Goal: Task Accomplishment & Management: Manage account settings

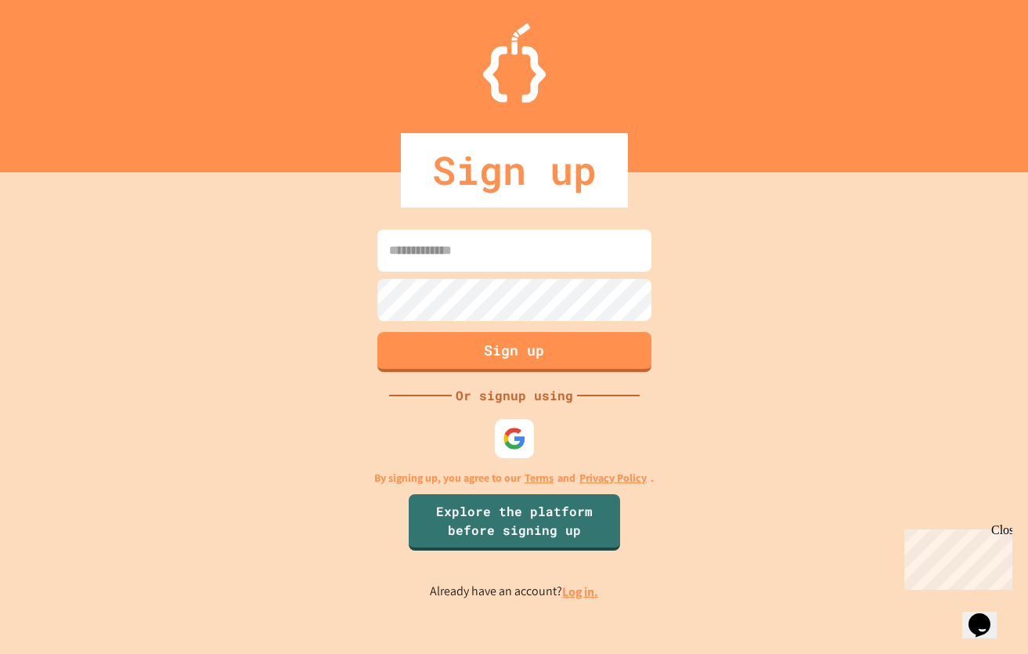
click at [584, 594] on link "Log in." at bounding box center [580, 591] width 36 height 16
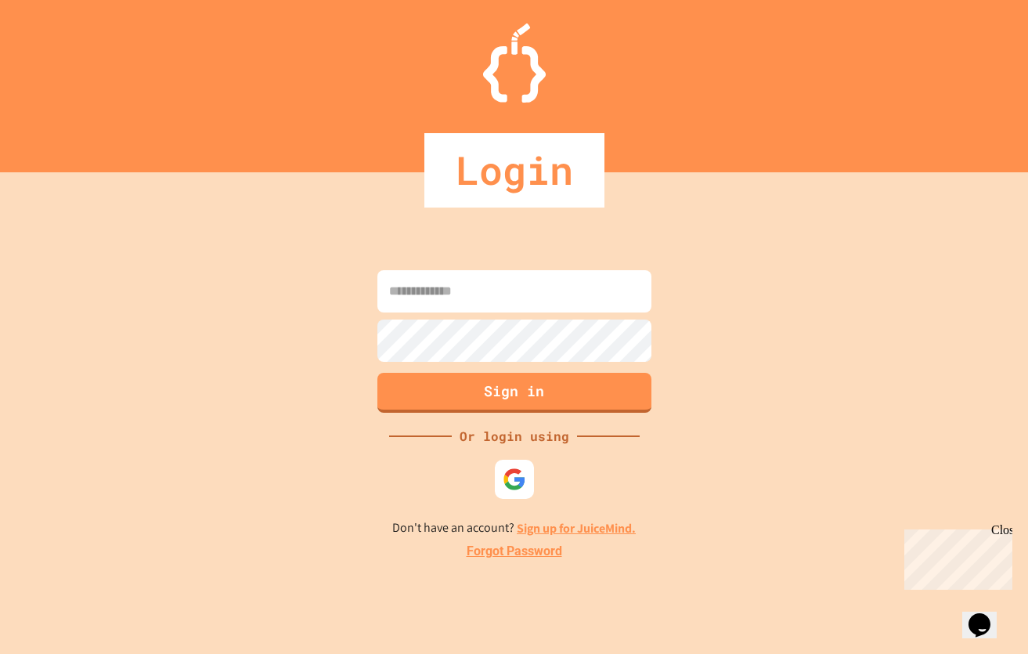
click at [504, 291] on input at bounding box center [514, 291] width 274 height 42
type input "**********"
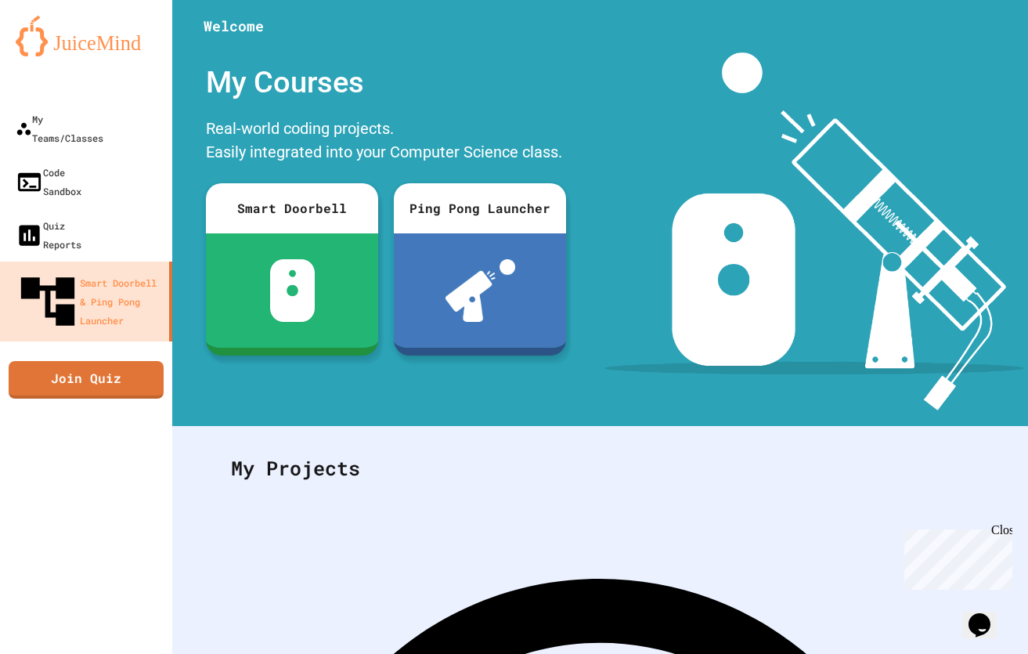
click at [392, 387] on div "My Courses Real-world coding projects. Easily integrated into your Computer Sci…" at bounding box center [386, 231] width 428 height 358
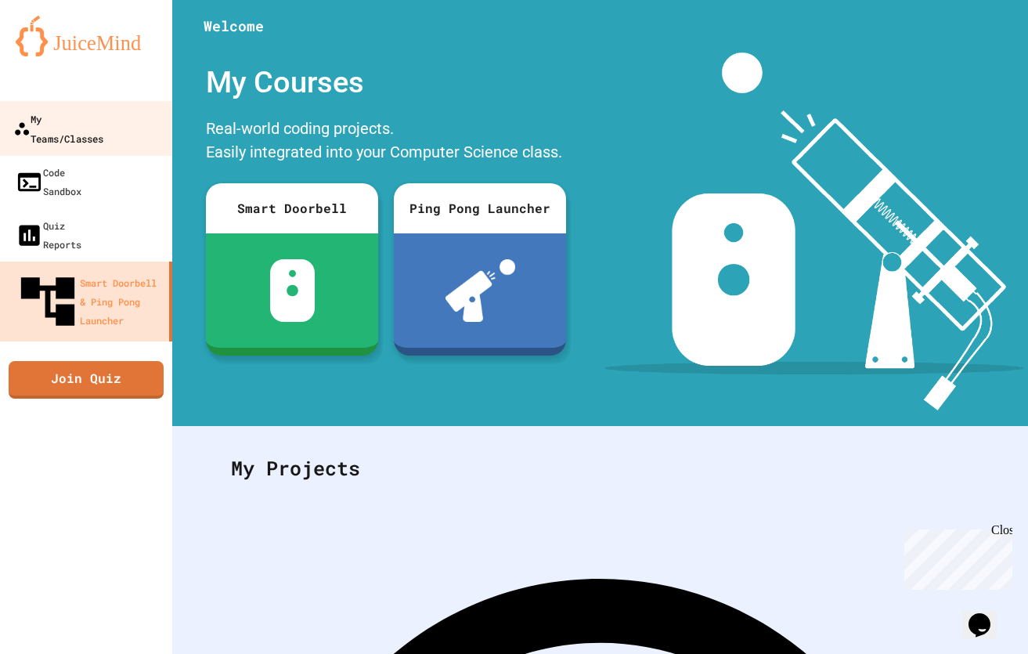
click at [99, 114] on div "My Teams/Classes" at bounding box center [58, 128] width 90 height 38
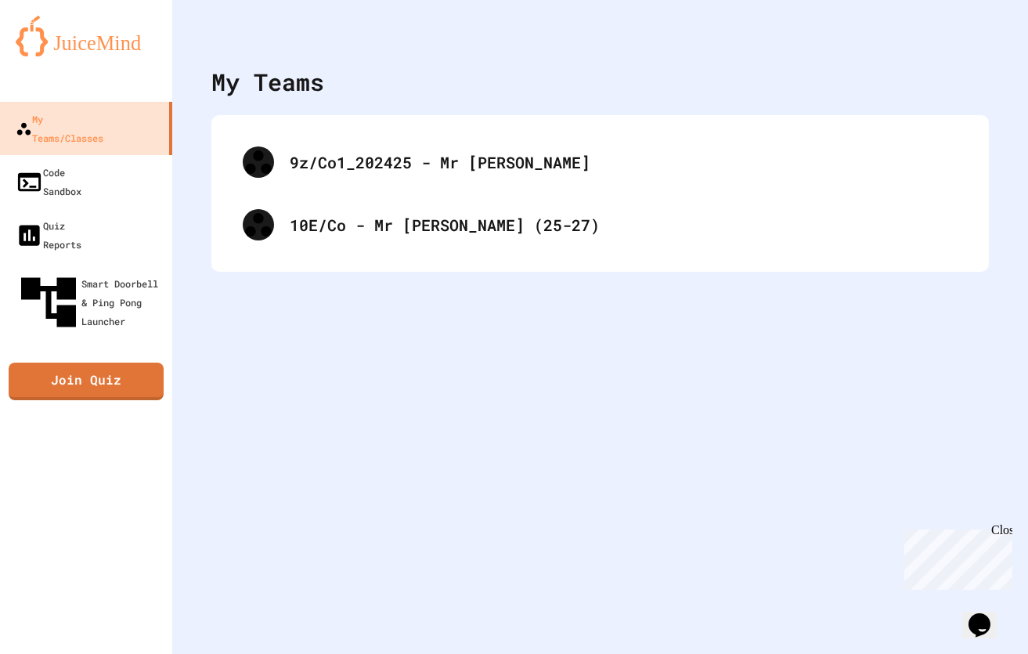
drag, startPoint x: 576, startPoint y: 322, endPoint x: 366, endPoint y: 435, distance: 238.3
click at [366, 435] on div "My Teams 9z/Co1_202425 - Mr [PERSON_NAME] 10E/Co - Mr [PERSON_NAME] (25-27)" at bounding box center [600, 327] width 856 height 654
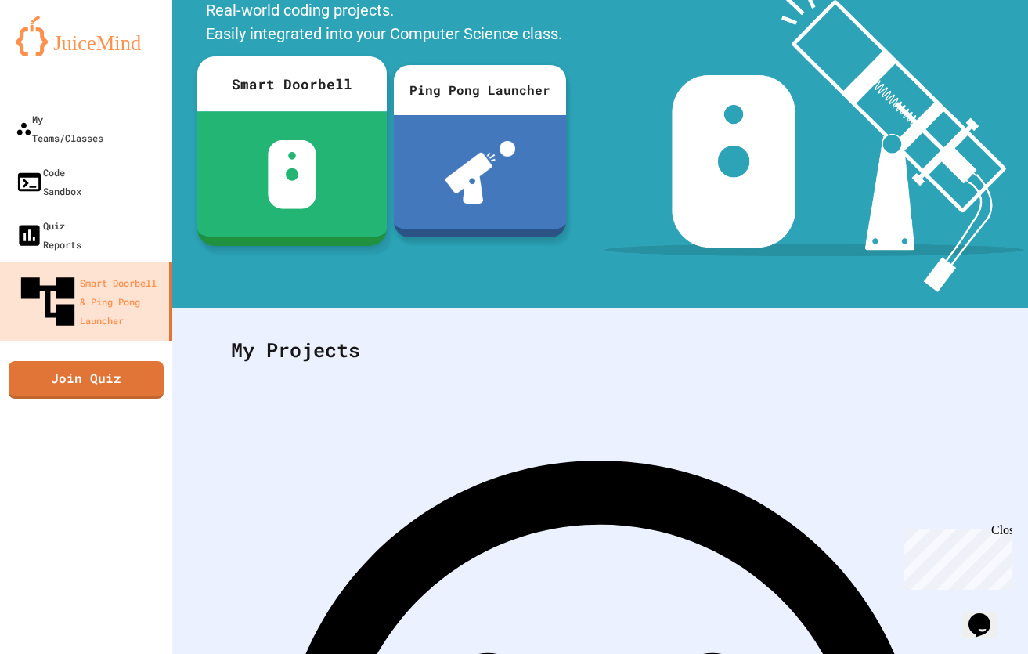
scroll to position [119, 0]
